Goal: Information Seeking & Learning: Learn about a topic

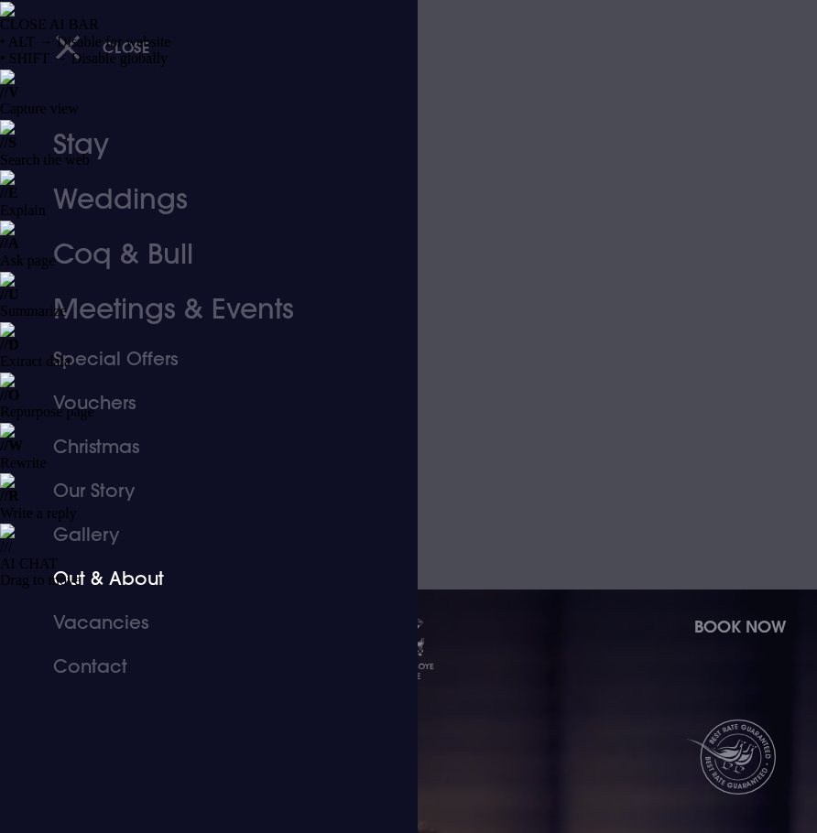
drag, startPoint x: 95, startPoint y: 580, endPoint x: 718, endPoint y: 358, distance: 661.0
click at [95, 580] on link "Out & About" at bounding box center [197, 579] width 289 height 44
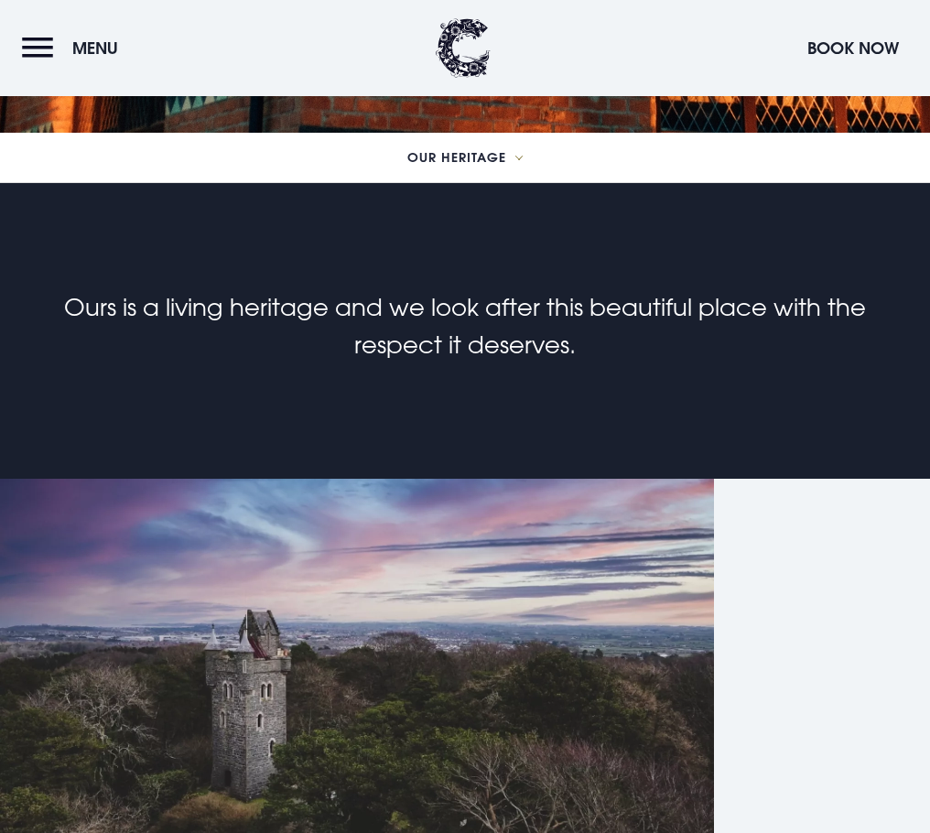
scroll to position [1007, 0]
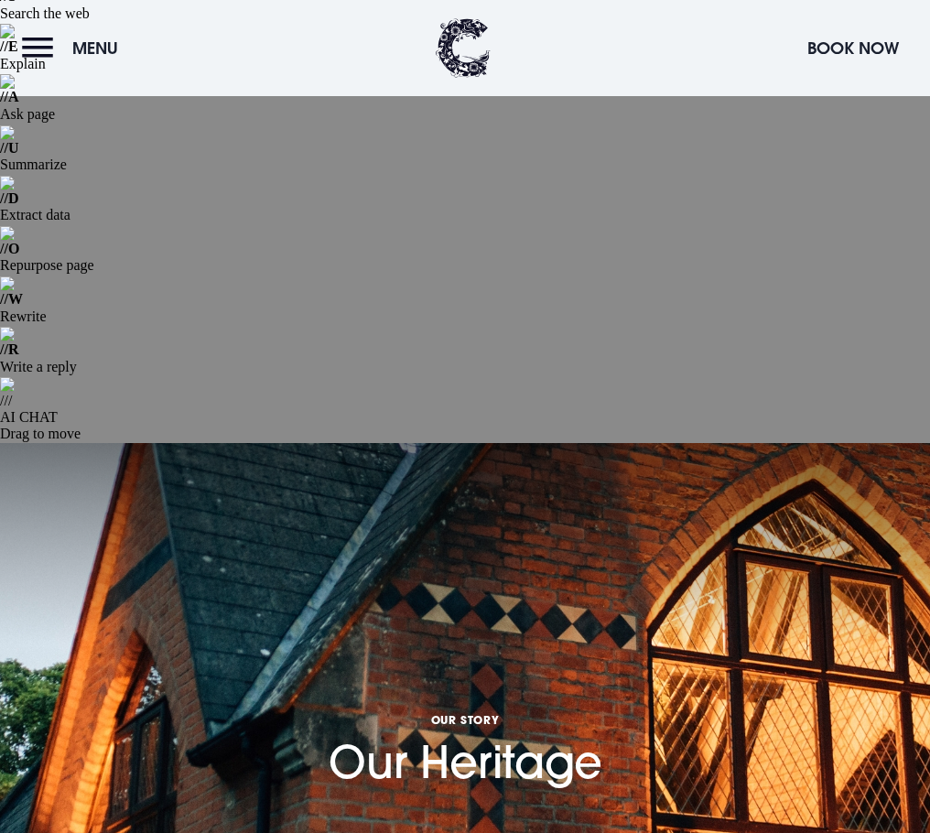
scroll to position [275, 0]
